Goal: Task Accomplishment & Management: Use online tool/utility

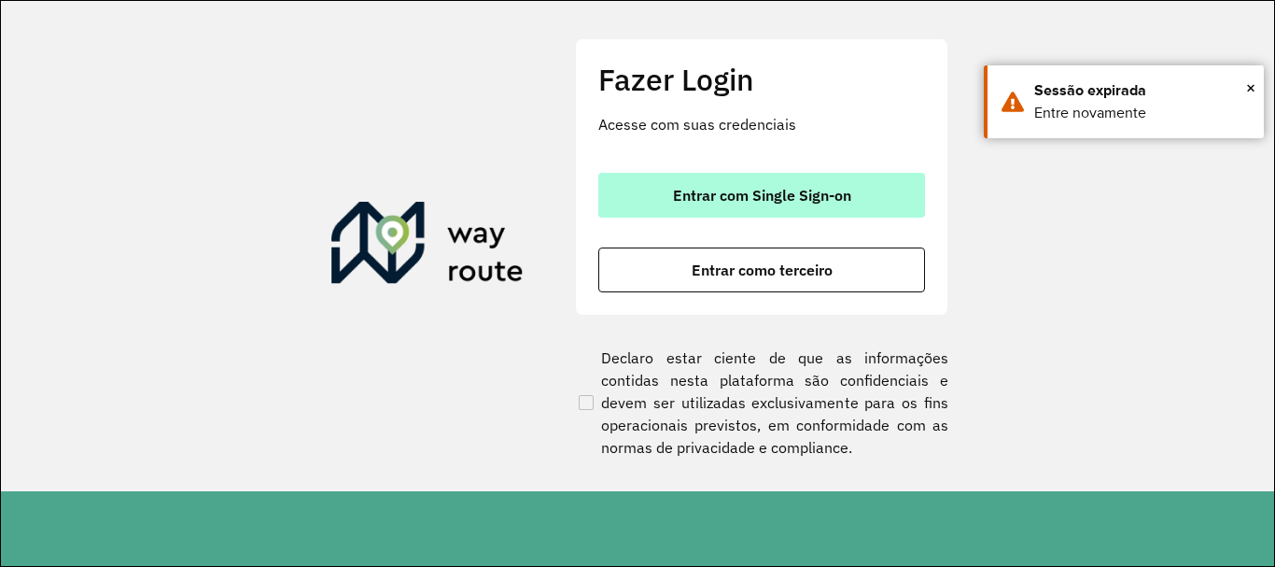
click at [813, 210] on button "Entrar com Single Sign-on" at bounding box center [761, 195] width 327 height 45
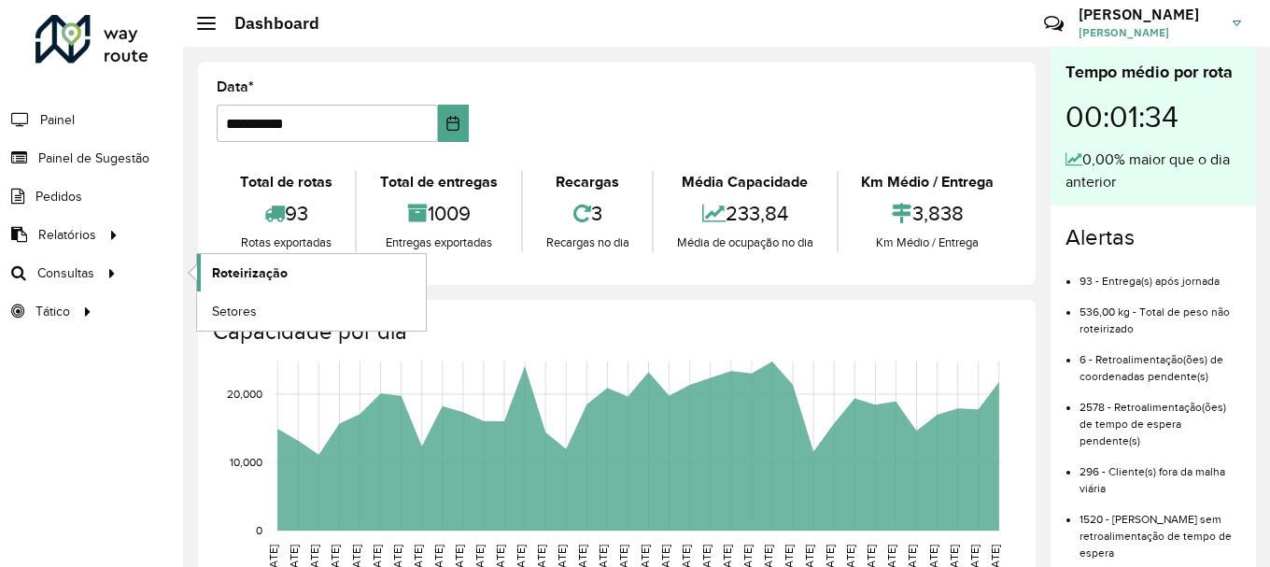
click at [265, 273] on span "Roteirização" at bounding box center [250, 273] width 76 height 20
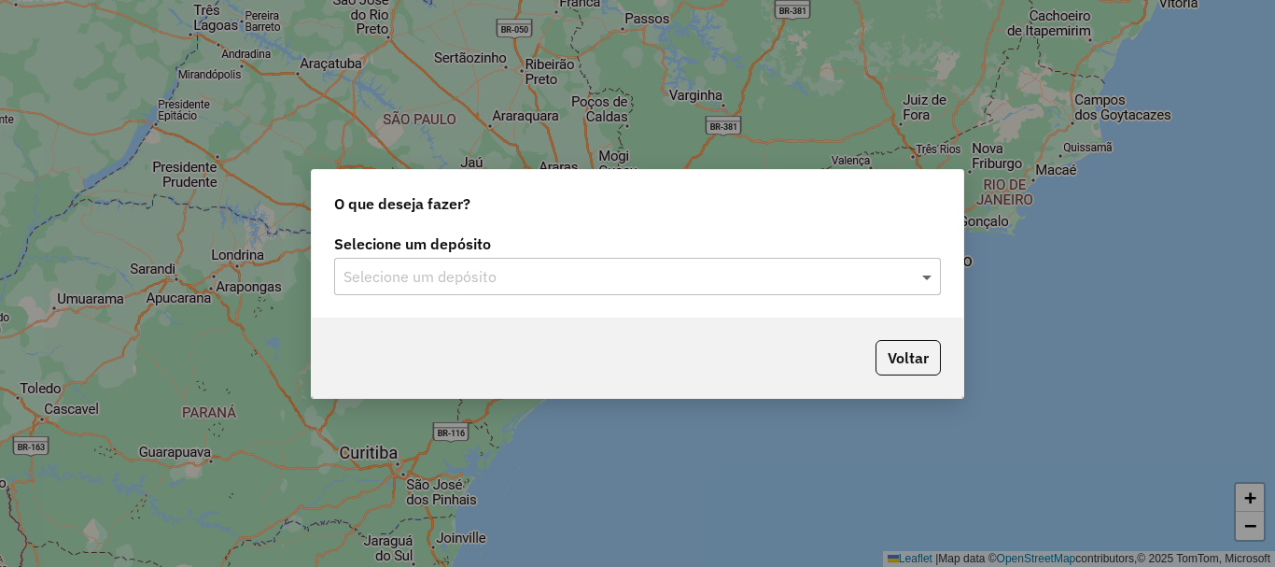
click at [926, 284] on span at bounding box center [929, 276] width 23 height 22
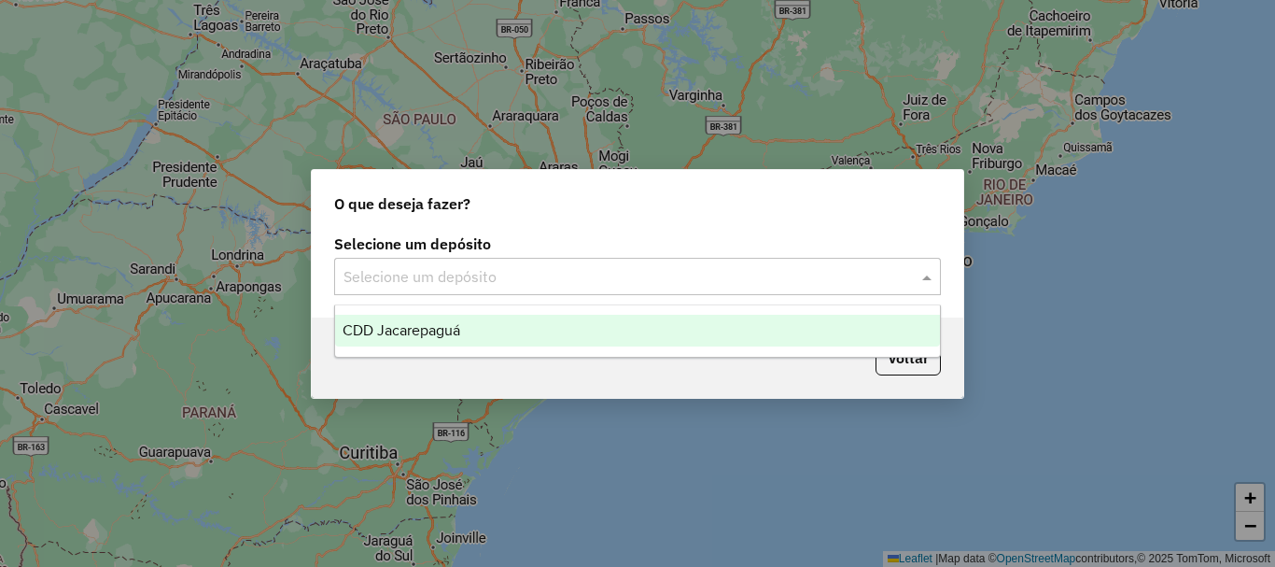
click at [472, 336] on div "CDD Jacarepaguá" at bounding box center [637, 331] width 605 height 32
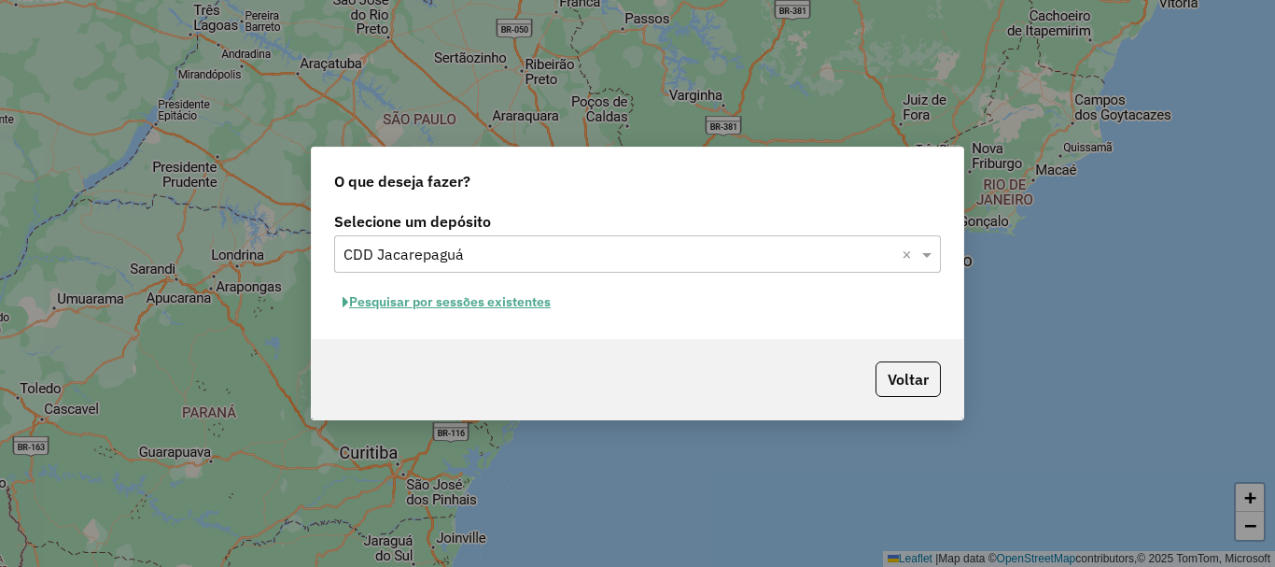
click at [486, 309] on button "Pesquisar por sessões existentes" at bounding box center [446, 302] width 225 height 29
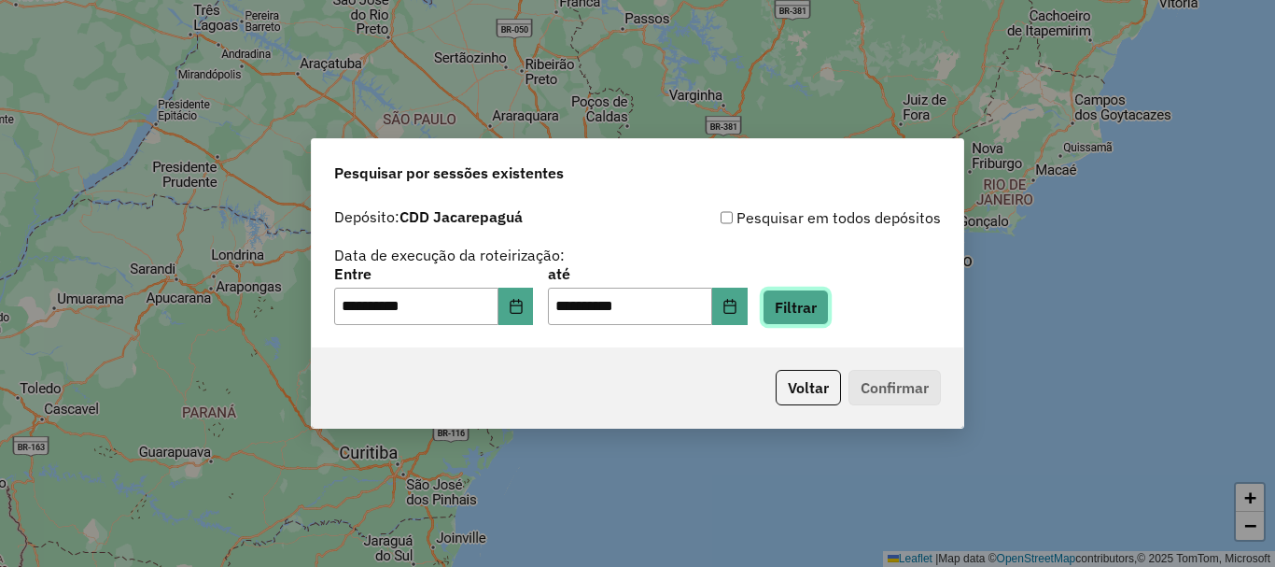
click at [816, 304] on button "Filtrar" at bounding box center [796, 306] width 66 height 35
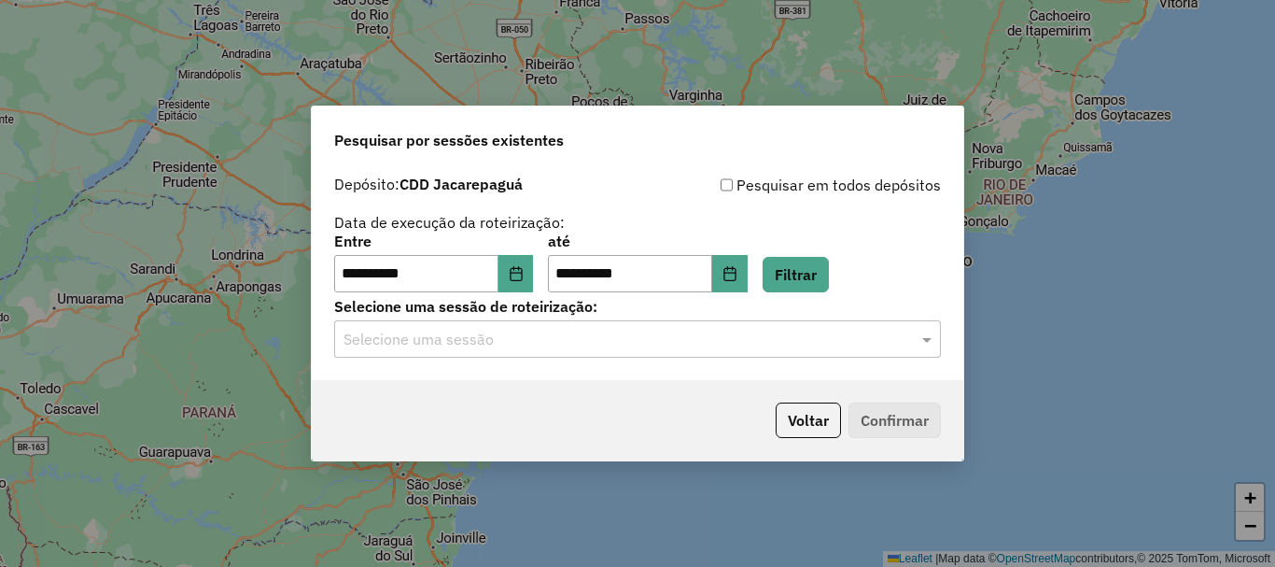
click at [613, 337] on input "text" at bounding box center [619, 340] width 551 height 22
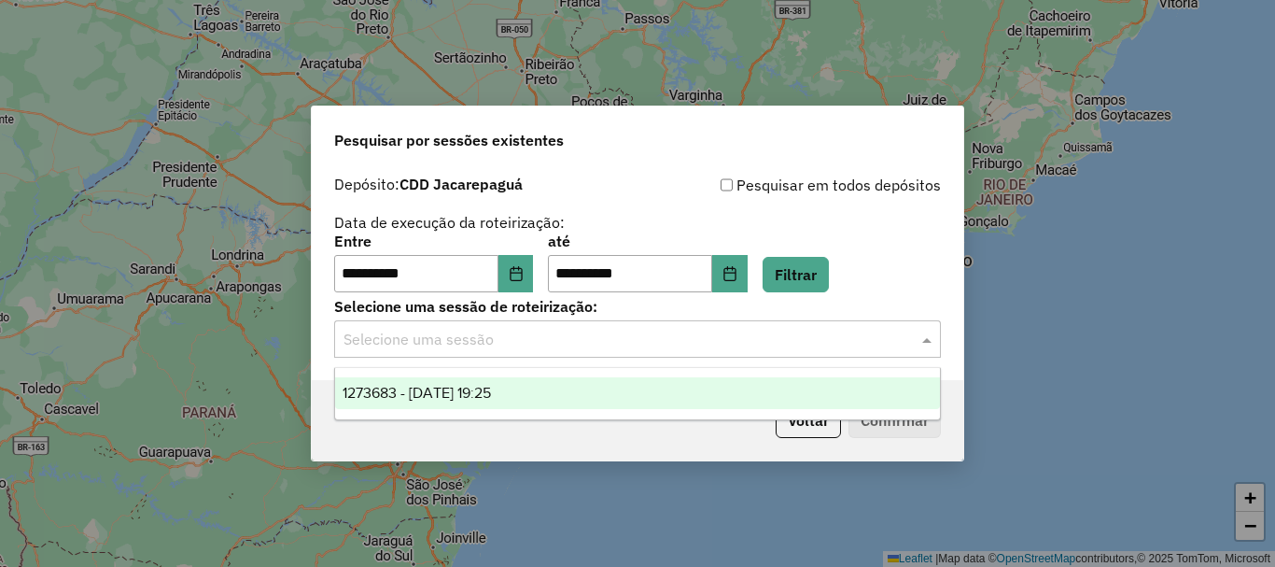
click at [472, 396] on span "1273683 - [DATE] 19:25" at bounding box center [417, 393] width 148 height 16
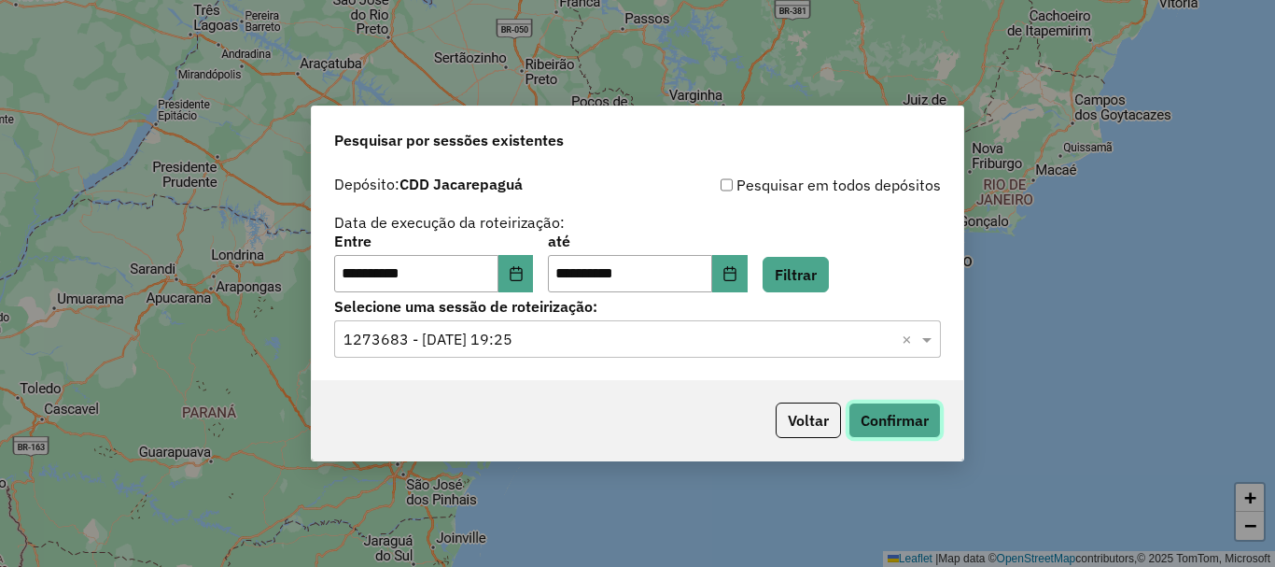
click at [916, 414] on button "Confirmar" at bounding box center [895, 419] width 92 height 35
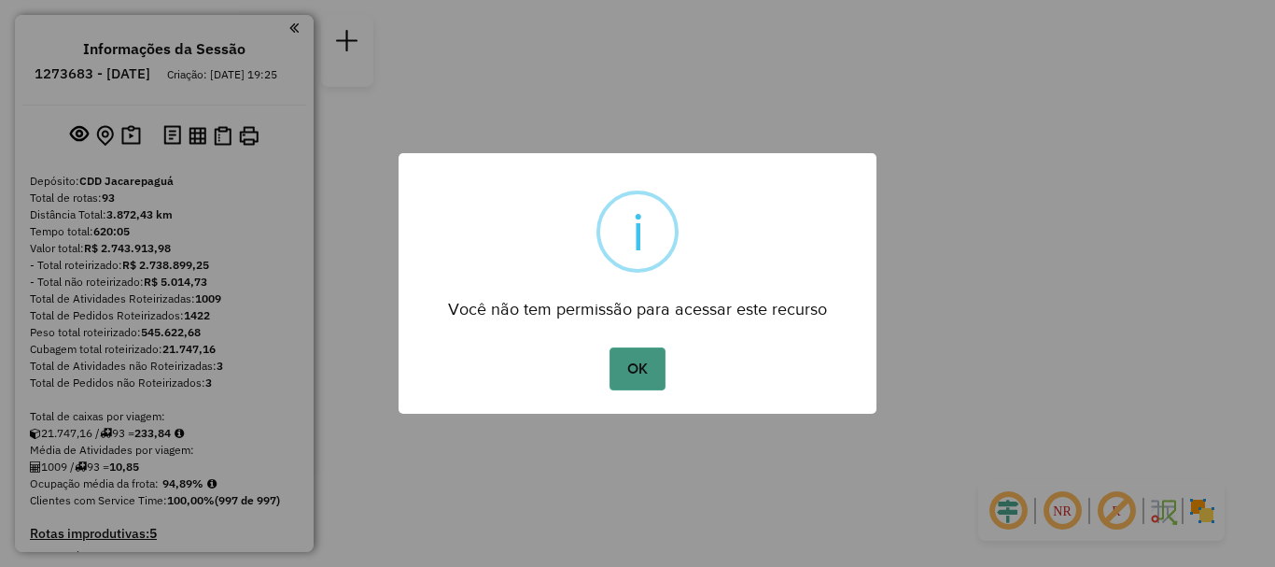
click at [638, 367] on button "OK" at bounding box center [637, 368] width 55 height 43
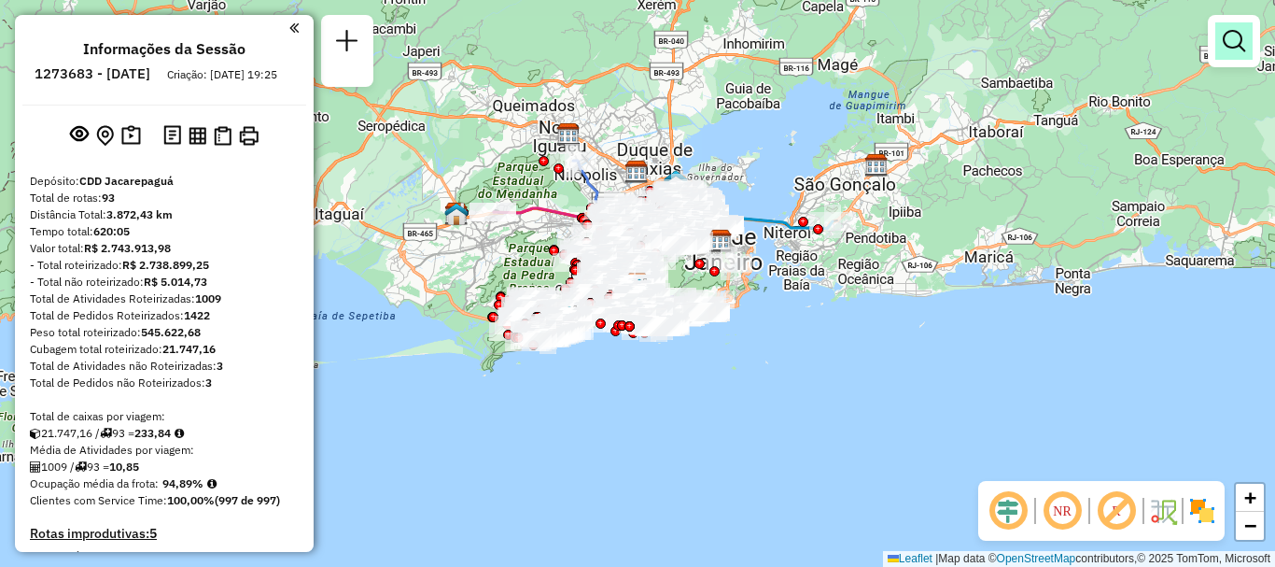
click at [1234, 44] on em at bounding box center [1234, 41] width 22 height 22
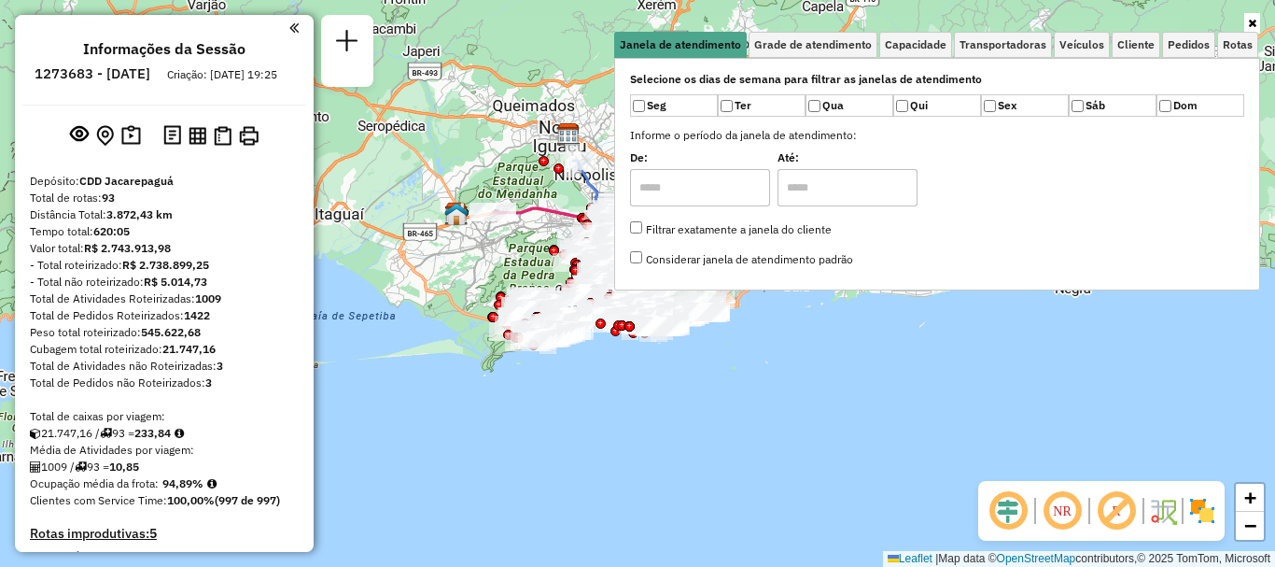
click at [1253, 30] on link at bounding box center [1252, 23] width 16 height 21
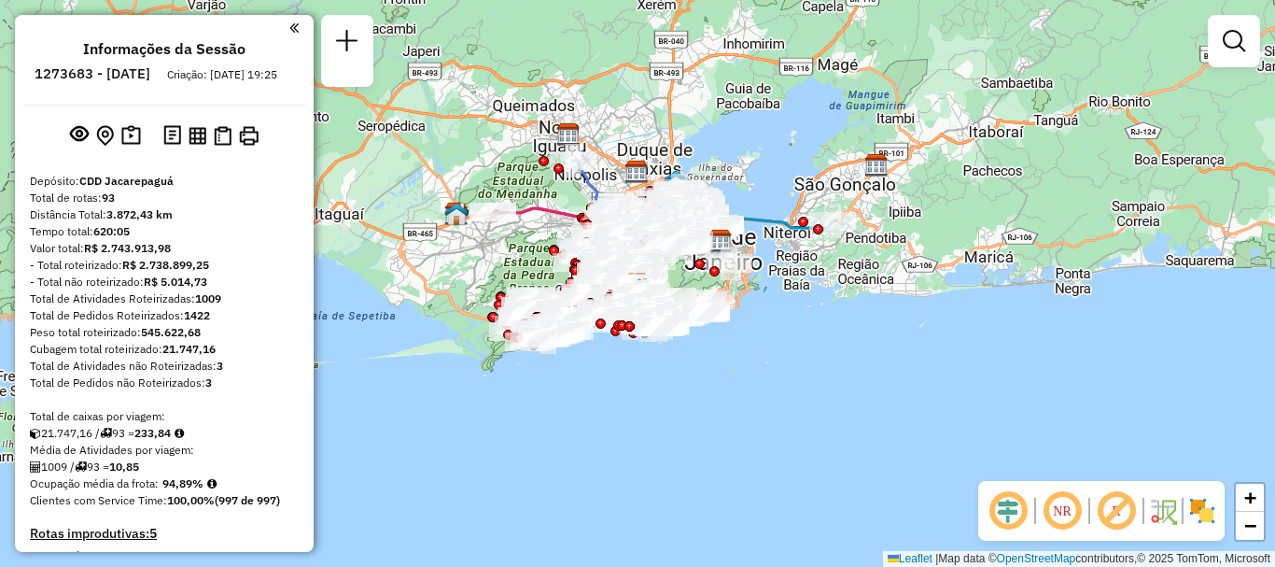
scroll to position [5459, 0]
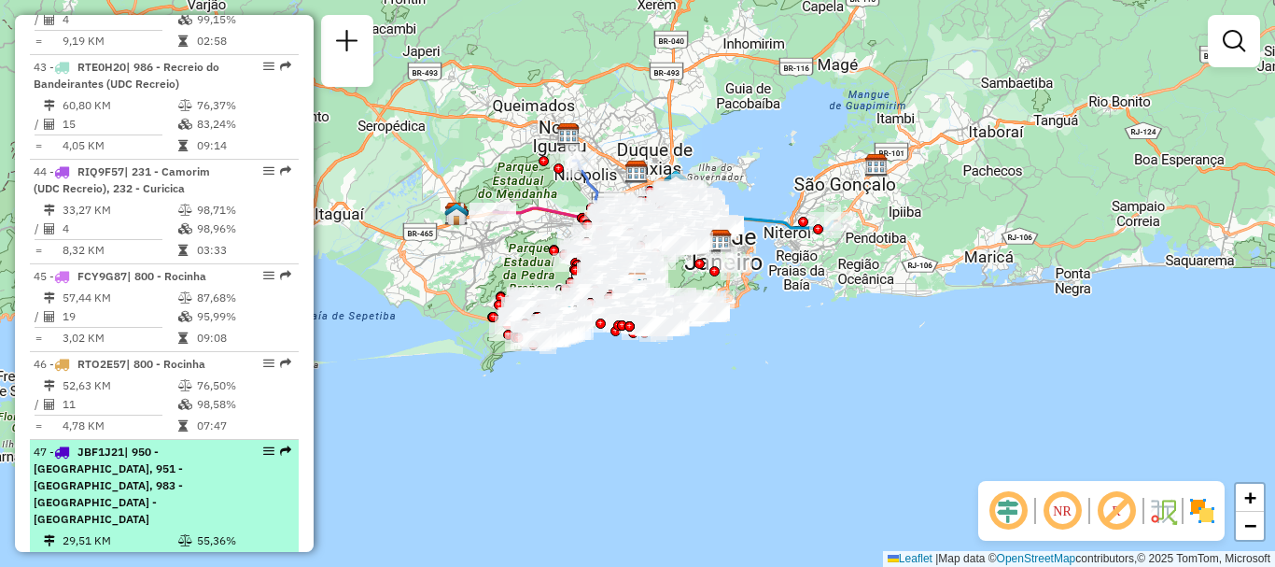
click at [235, 445] on div at bounding box center [263, 450] width 56 height 11
select select "**********"
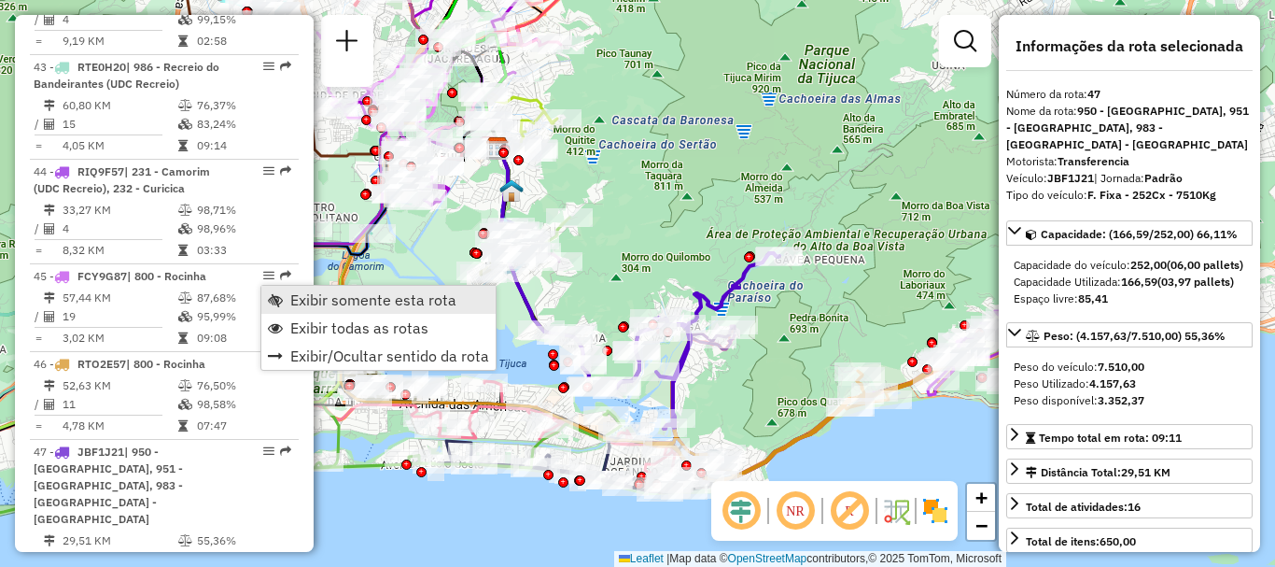
click at [309, 299] on span "Exibir somente esta rota" at bounding box center [373, 299] width 166 height 15
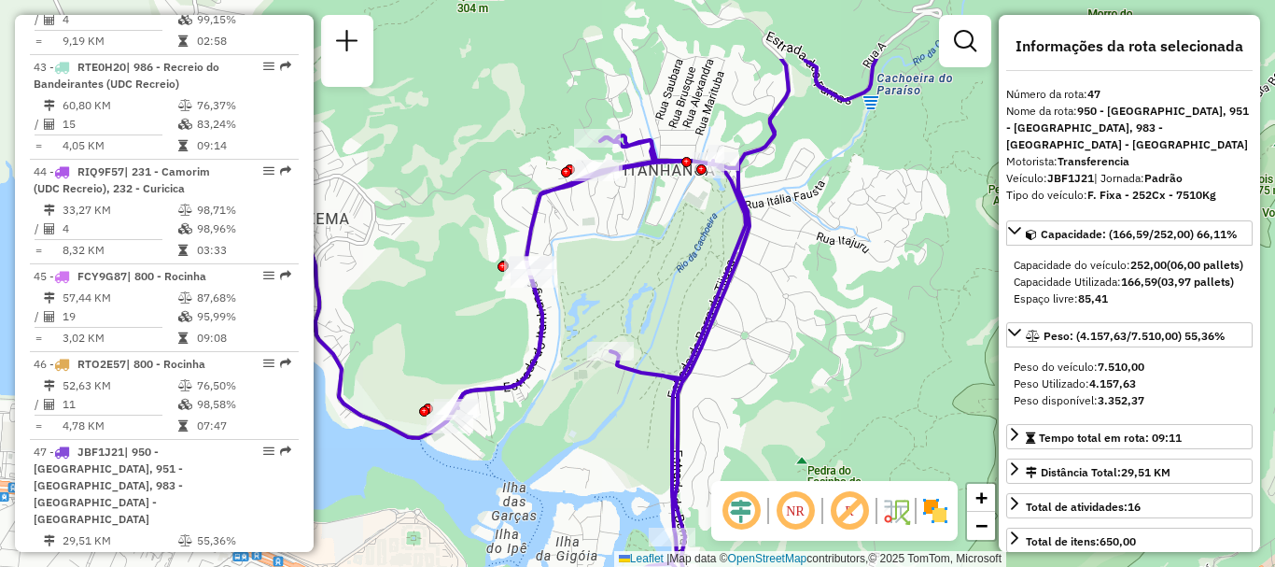
drag, startPoint x: 806, startPoint y: 329, endPoint x: 639, endPoint y: 450, distance: 206.5
click at [639, 450] on div "Janela de atendimento Grade de atendimento Capacidade Transportadoras Veículos …" at bounding box center [637, 283] width 1275 height 567
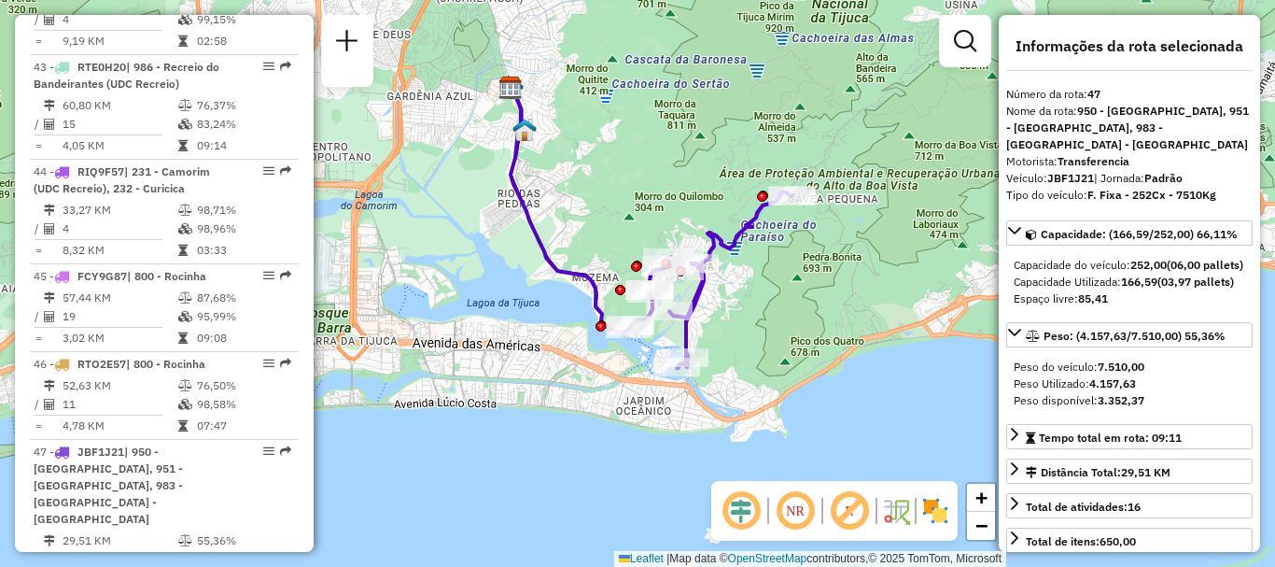
scroll to position [6032, 0]
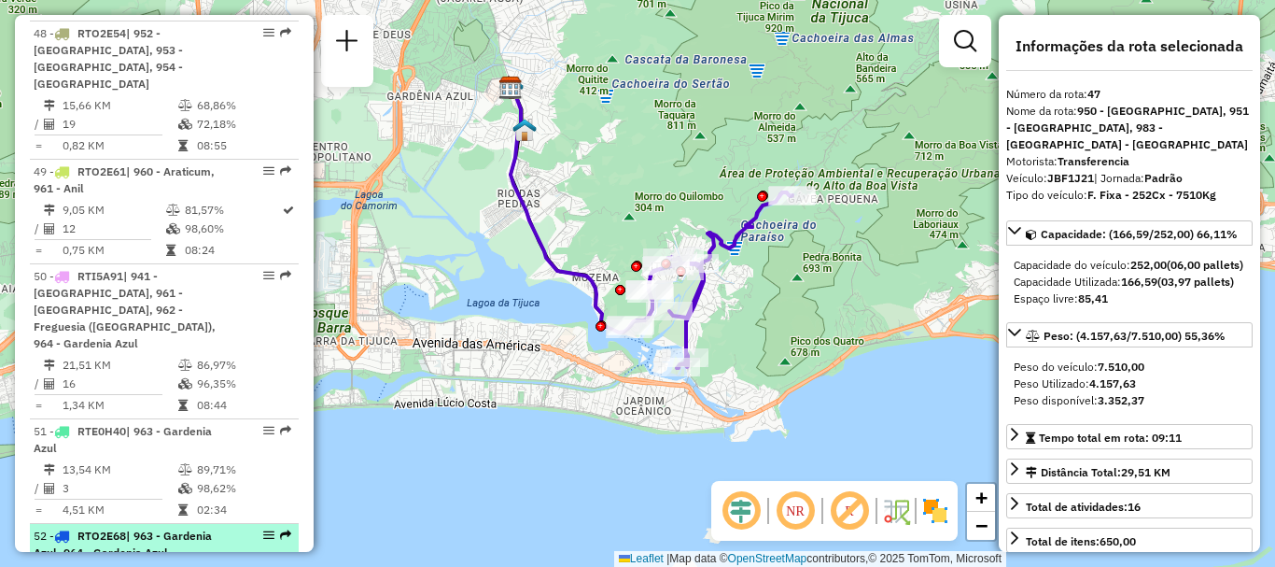
click at [280, 529] on em at bounding box center [285, 534] width 11 height 11
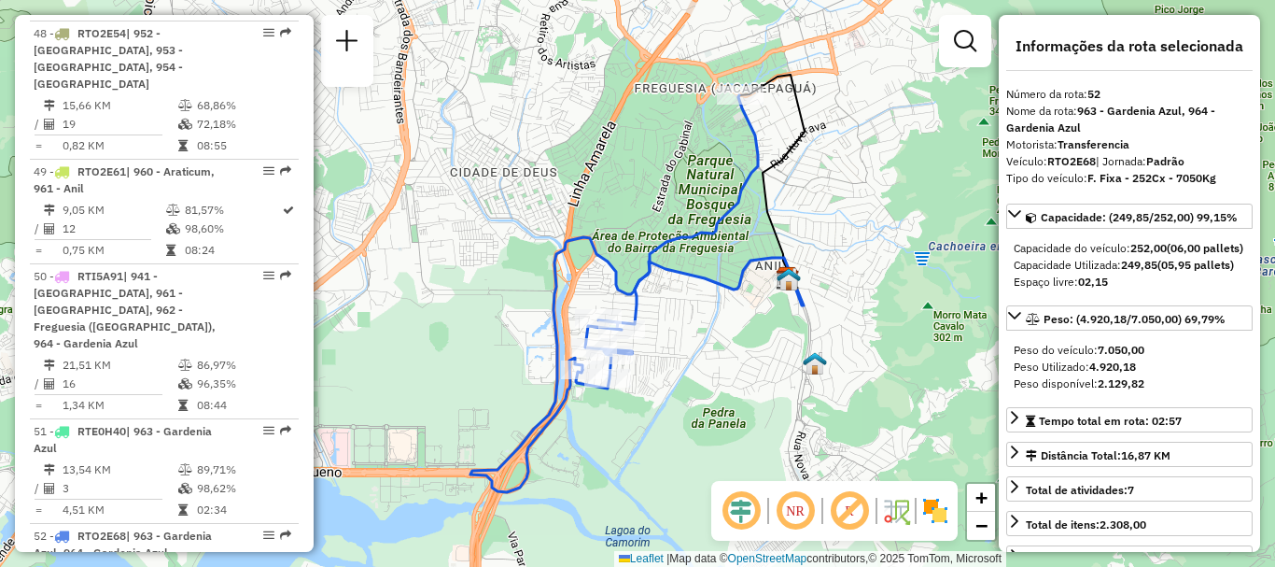
scroll to position [5702, 0]
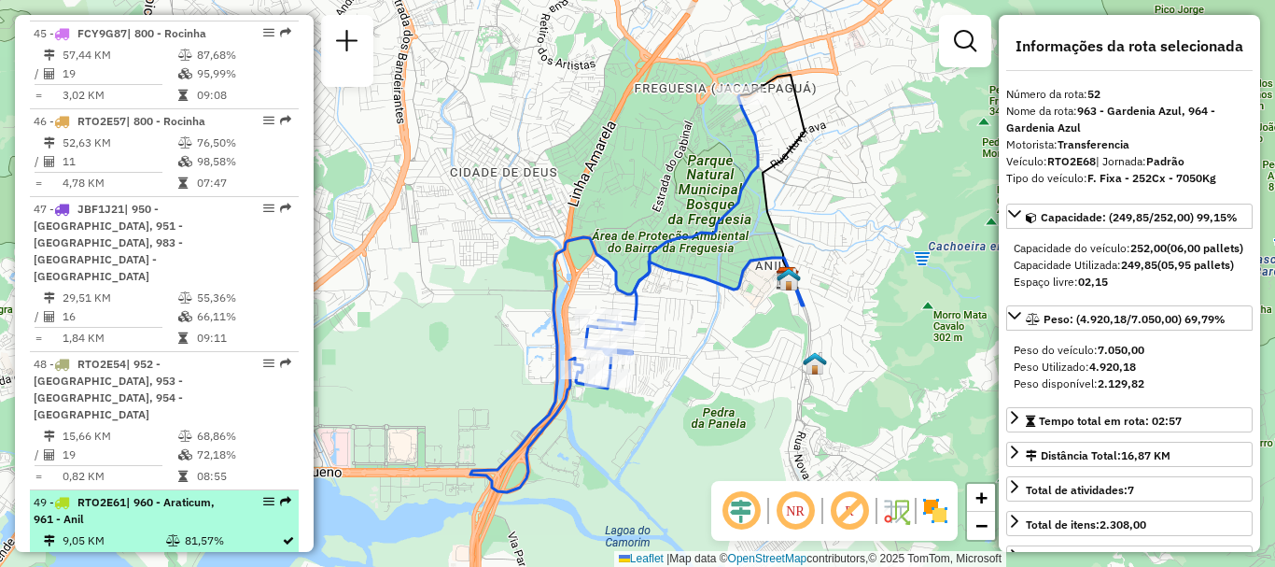
click at [284, 496] on em at bounding box center [285, 501] width 11 height 11
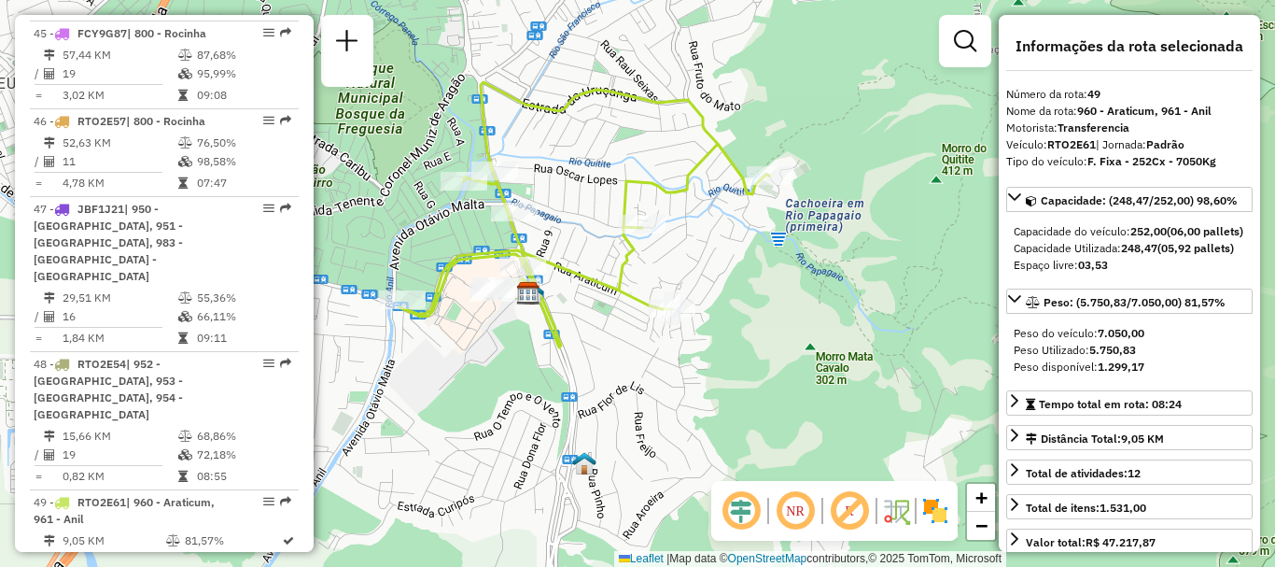
click at [620, 337] on div "Janela de atendimento Grade de atendimento Capacidade Transportadoras Veículos …" at bounding box center [637, 283] width 1275 height 567
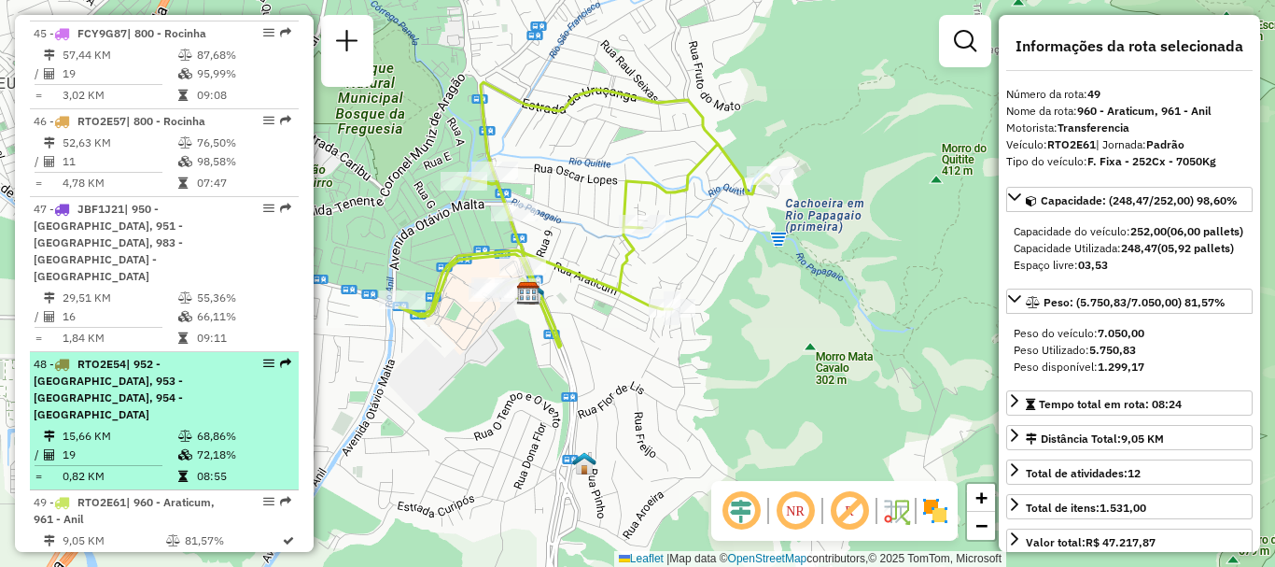
click at [280, 358] on em at bounding box center [285, 363] width 11 height 11
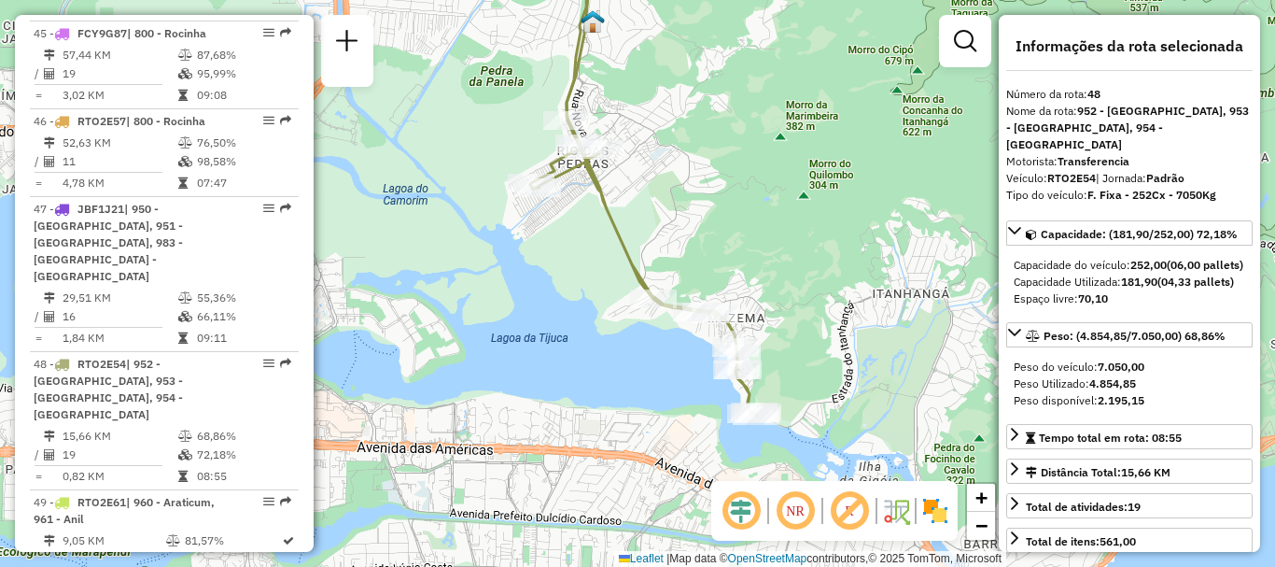
drag, startPoint x: 610, startPoint y: 346, endPoint x: 615, endPoint y: 228, distance: 118.7
click at [615, 228] on icon at bounding box center [643, 168] width 227 height 491
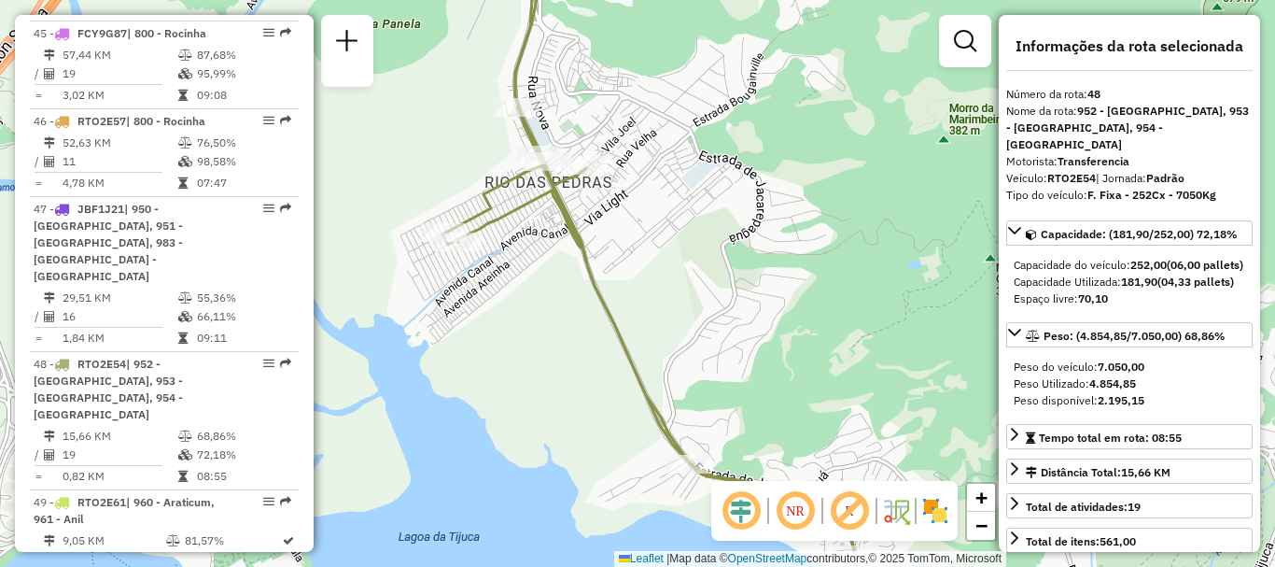
drag, startPoint x: 567, startPoint y: 170, endPoint x: 514, endPoint y: 15, distance: 163.5
click at [514, 15] on div "Janela de atendimento Grade de atendimento Capacidade Transportadoras Veículos …" at bounding box center [637, 283] width 1275 height 567
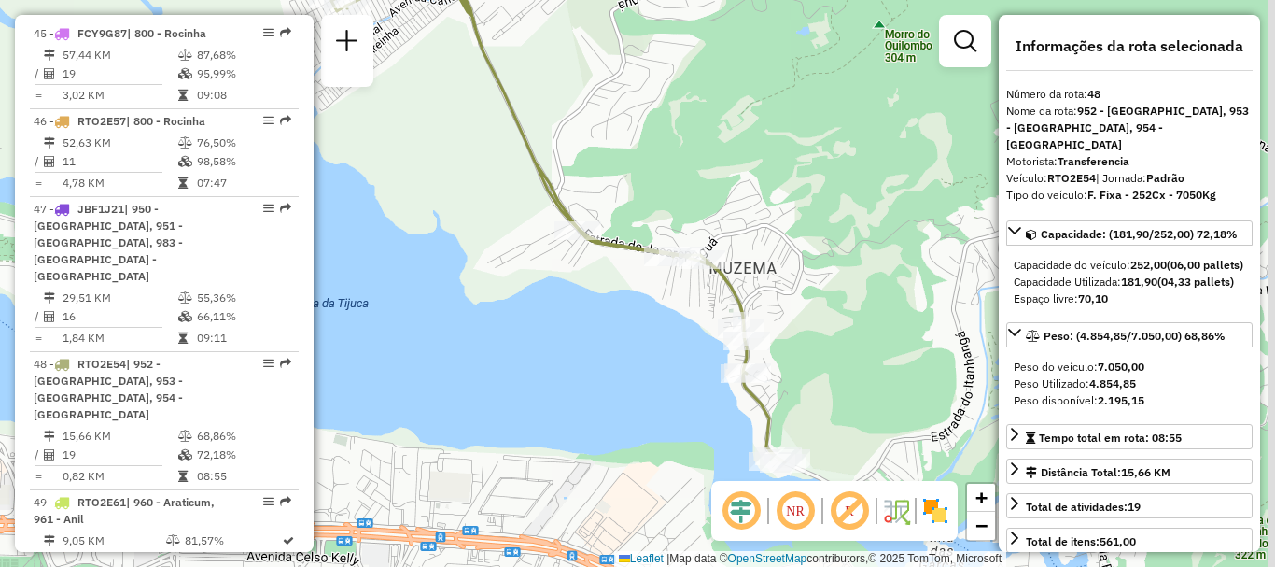
drag, startPoint x: 657, startPoint y: 376, endPoint x: 569, endPoint y: 312, distance: 109.6
click at [569, 312] on div "Rota 48 - Placa RTO2E54 55023924 - ANTONIO TRAJANO DE S Rota 48 - Placa RTO2E54…" at bounding box center [637, 283] width 1275 height 567
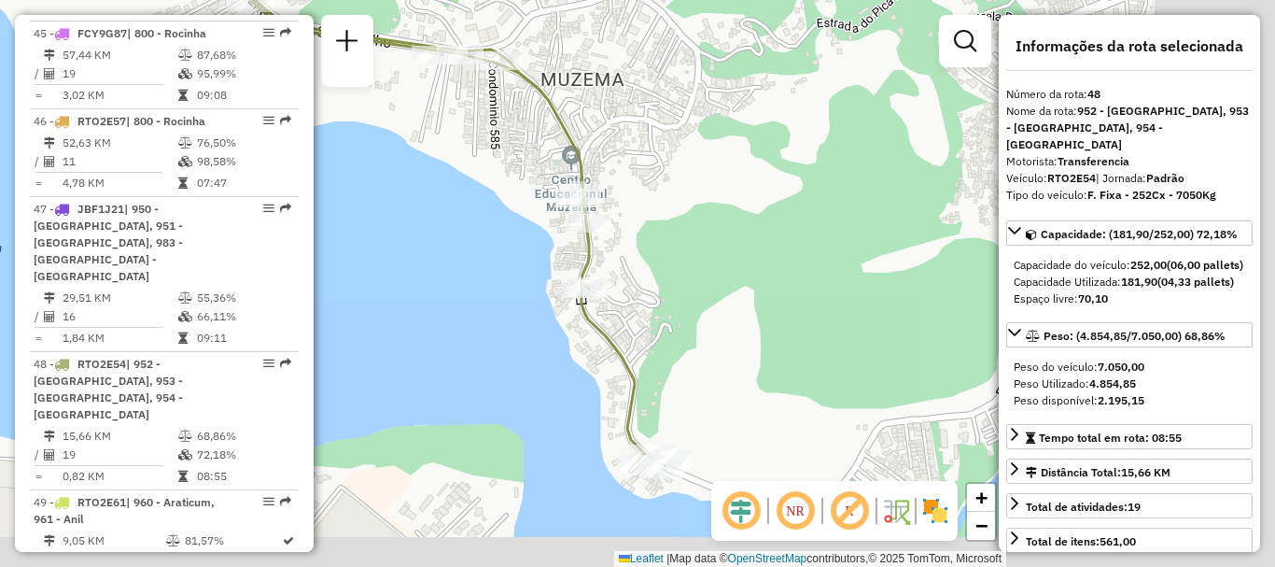
drag, startPoint x: 770, startPoint y: 381, endPoint x: 597, endPoint y: 262, distance: 209.5
click at [597, 262] on icon at bounding box center [406, 144] width 518 height 641
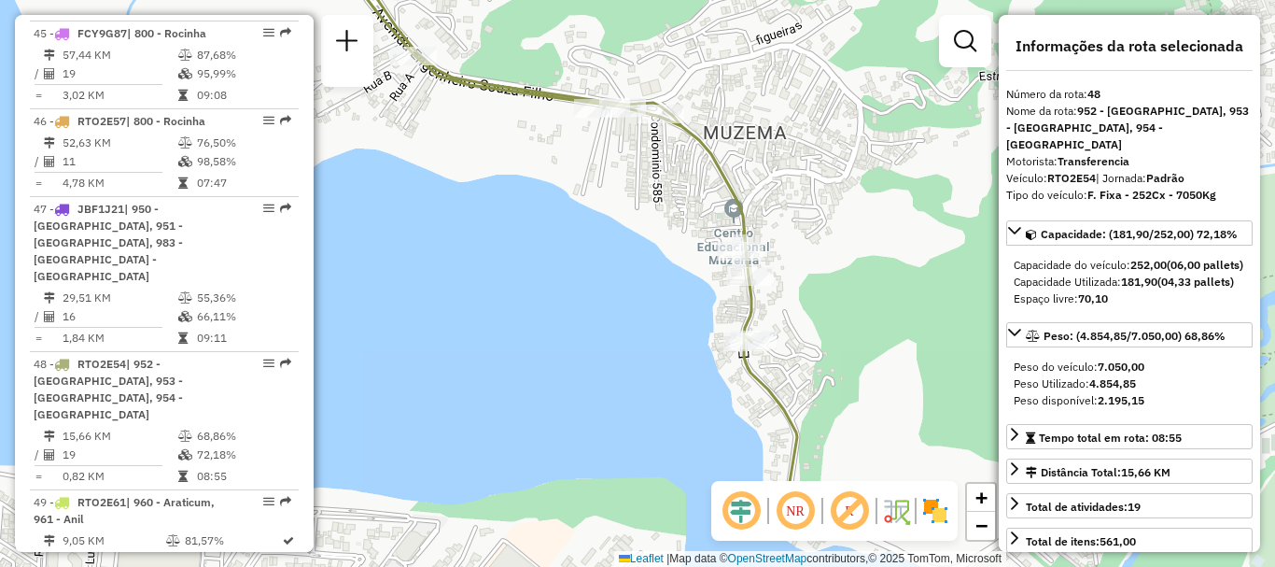
drag, startPoint x: 517, startPoint y: 366, endPoint x: 811, endPoint y: 498, distance: 322.2
click at [812, 497] on hb-router-mapa "Informações da Sessão 1273683 - 11/09/2025 Criação: 10/09/2025 19:25 Depósito: …" at bounding box center [637, 283] width 1275 height 567
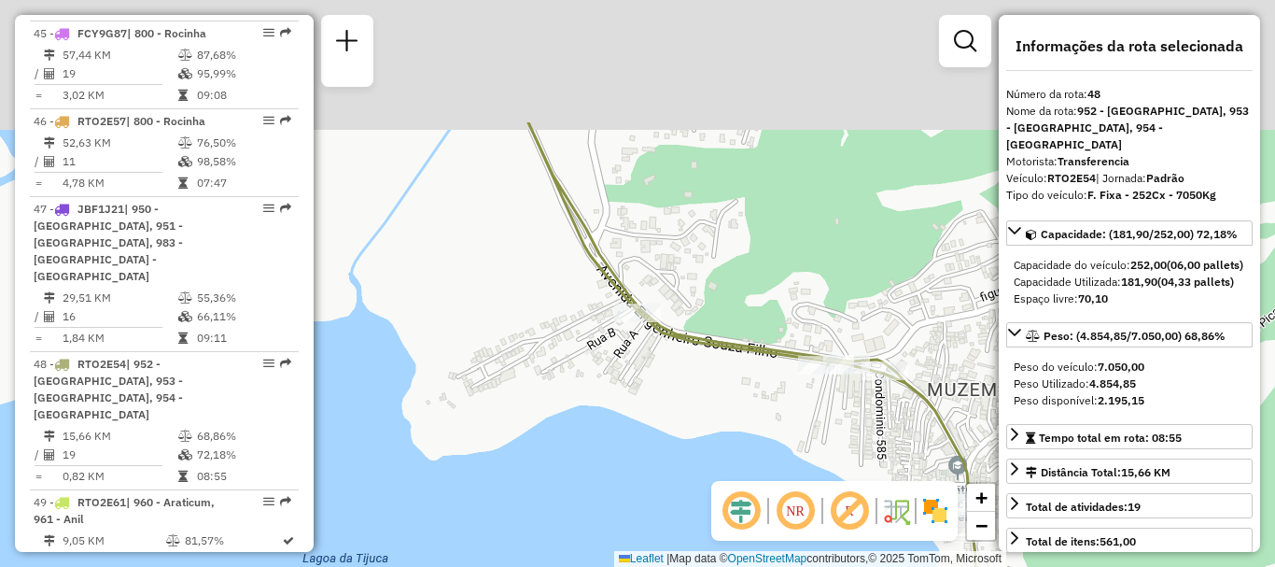
drag, startPoint x: 560, startPoint y: 274, endPoint x: 685, endPoint y: 470, distance: 232.5
click at [685, 470] on div "Rota 48 - Placa RTO2E54 55023924 - ANTONIO TRAJANO DE S Rota 48 - Placa RTO2E54…" at bounding box center [637, 283] width 1275 height 567
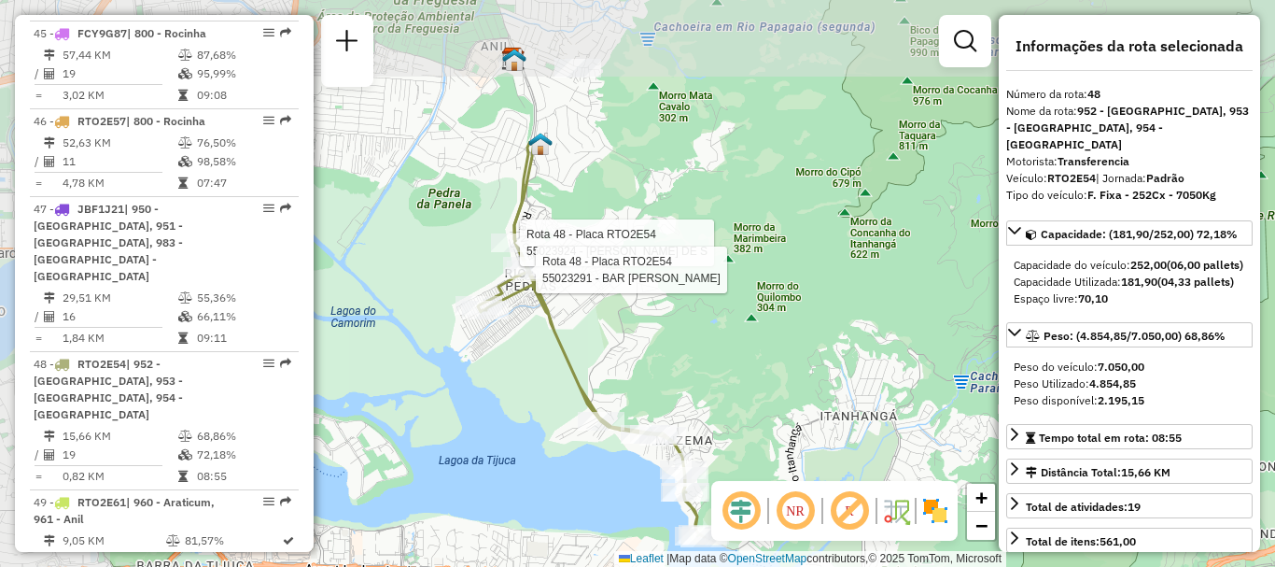
drag, startPoint x: 443, startPoint y: 211, endPoint x: 539, endPoint y: 389, distance: 202.1
click at [540, 388] on div "Rota 48 - Placa RTO2E54 55023924 - ANTONIO TRAJANO DE S Rota 48 - Placa RTO2E54…" at bounding box center [637, 283] width 1275 height 567
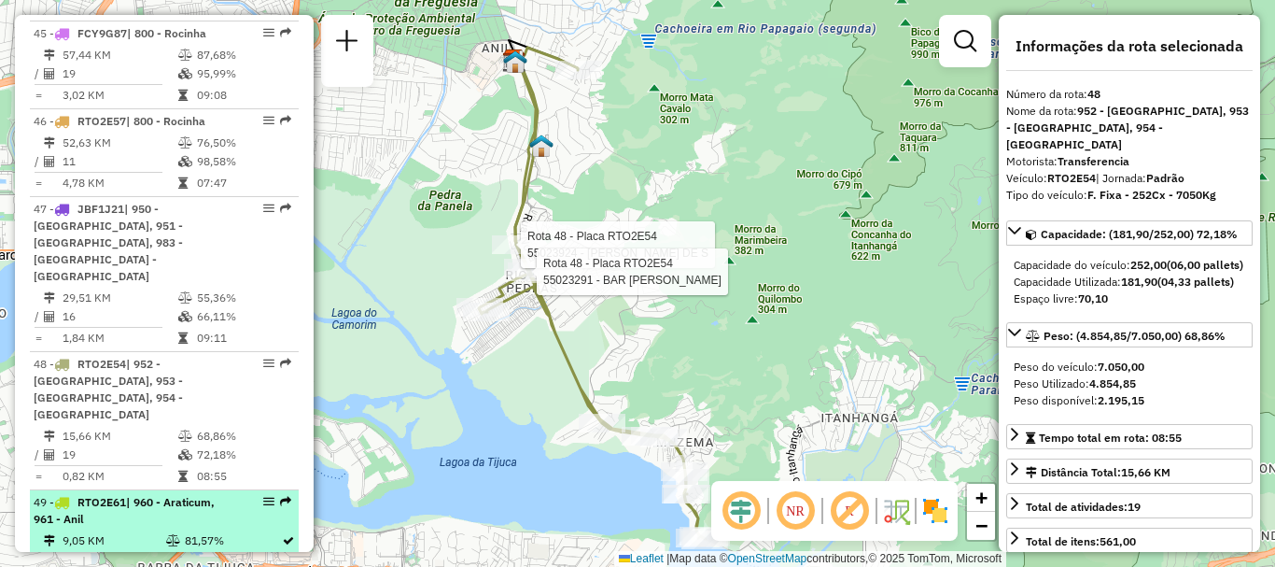
click at [280, 496] on em at bounding box center [285, 501] width 11 height 11
